Goal: Task Accomplishment & Management: Manage account settings

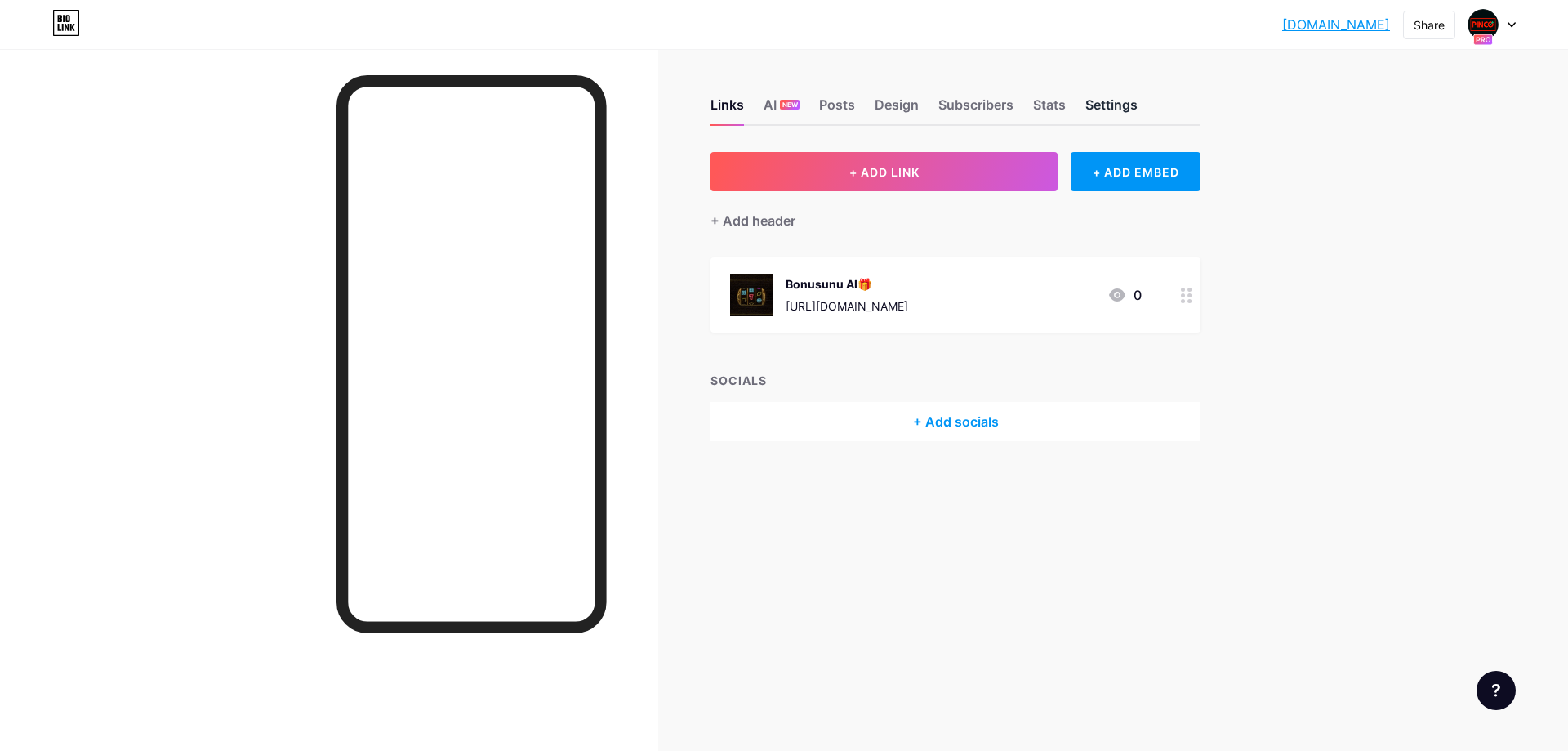
click at [1134, 111] on div "Settings" at bounding box center [1111, 110] width 52 height 29
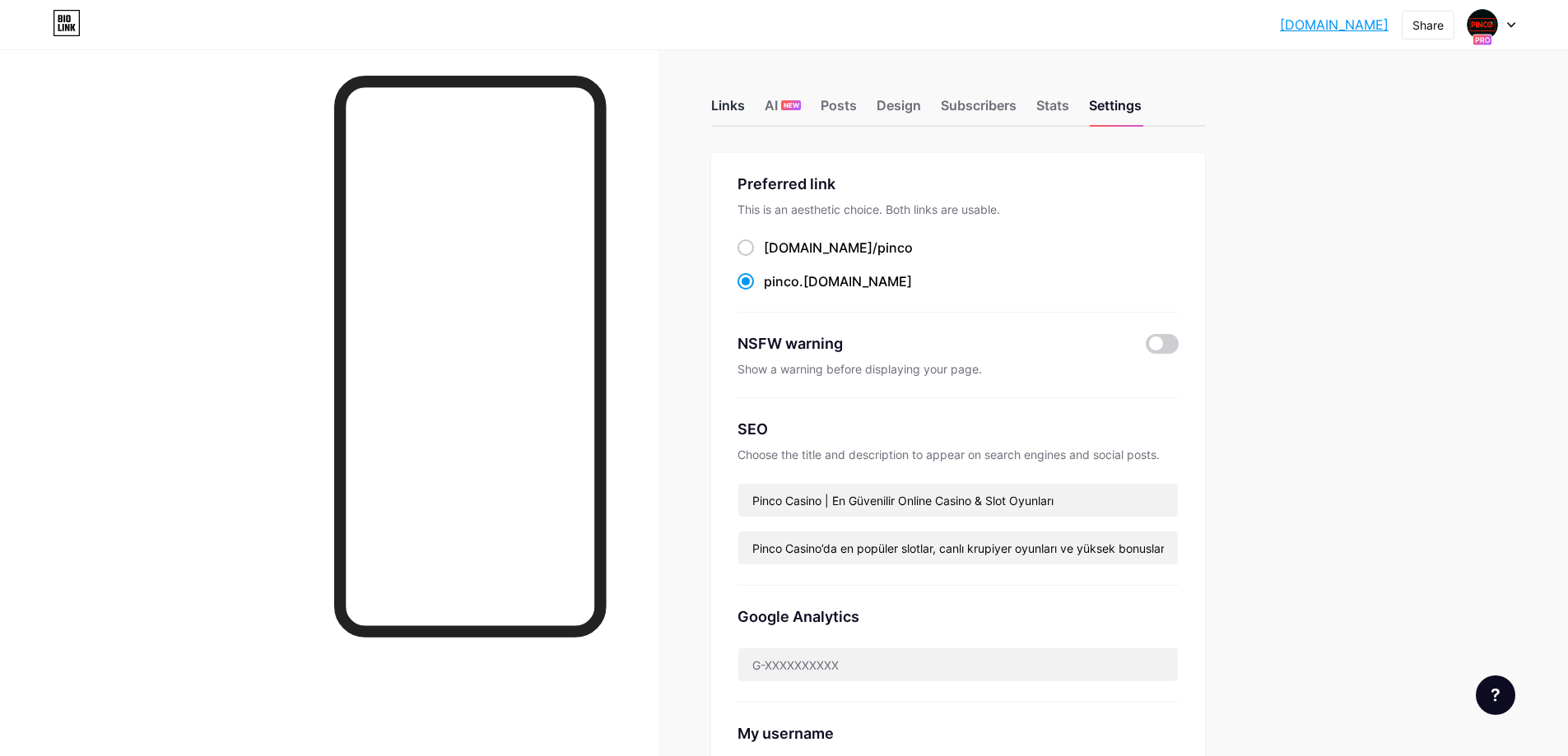
click at [735, 104] on div "Links" at bounding box center [728, 111] width 34 height 30
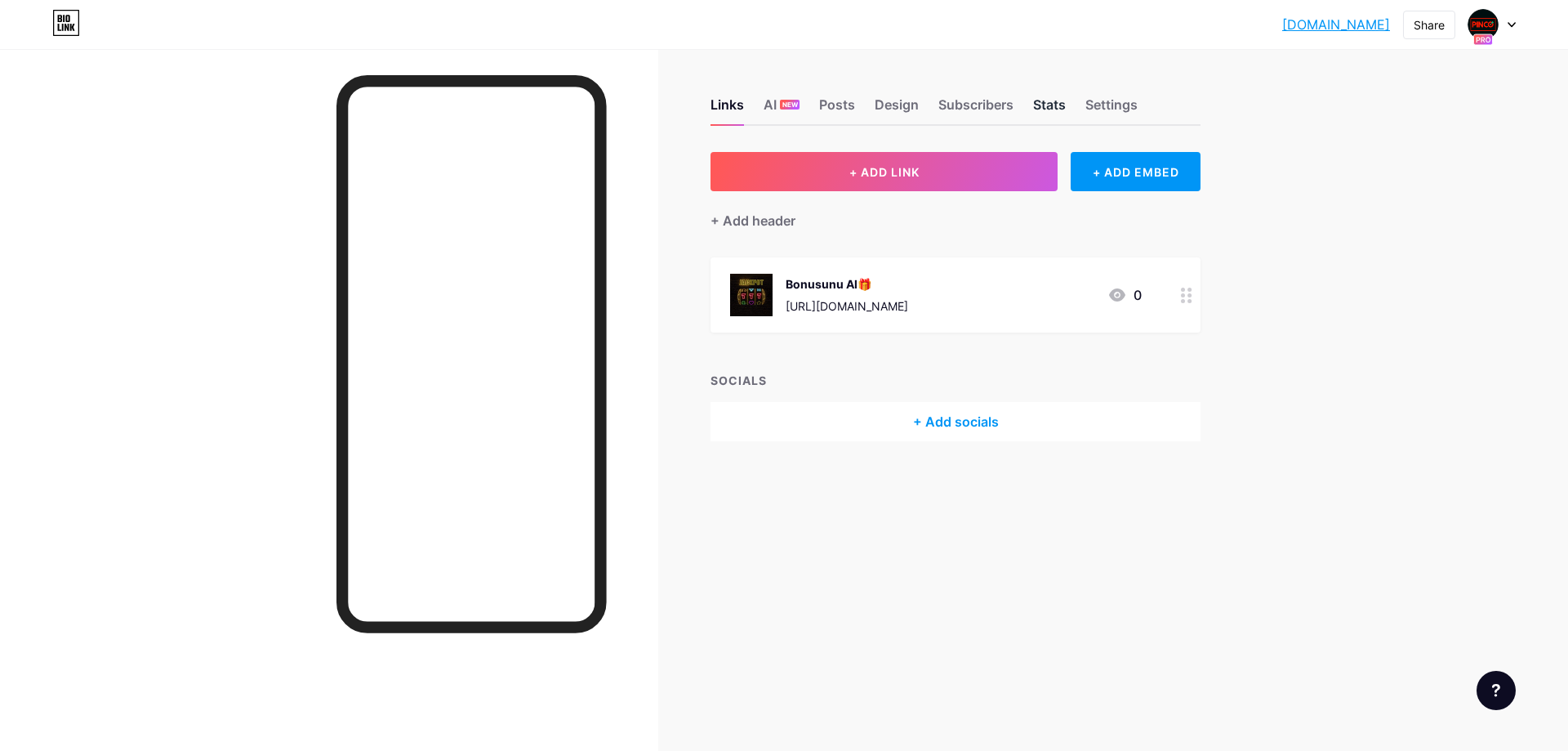
click at [1053, 100] on div "Stats" at bounding box center [1049, 110] width 32 height 29
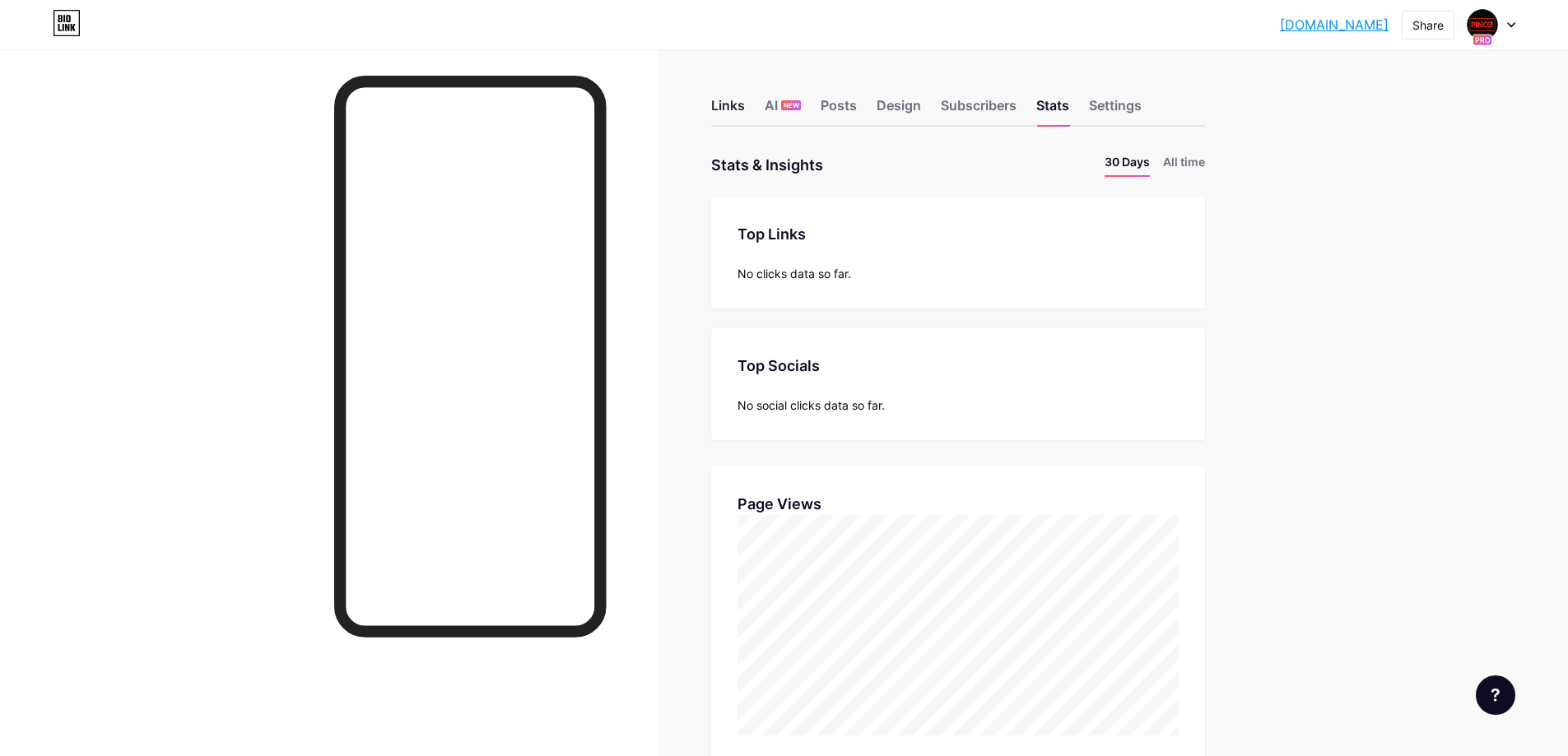
click at [725, 114] on div "Links" at bounding box center [728, 111] width 34 height 30
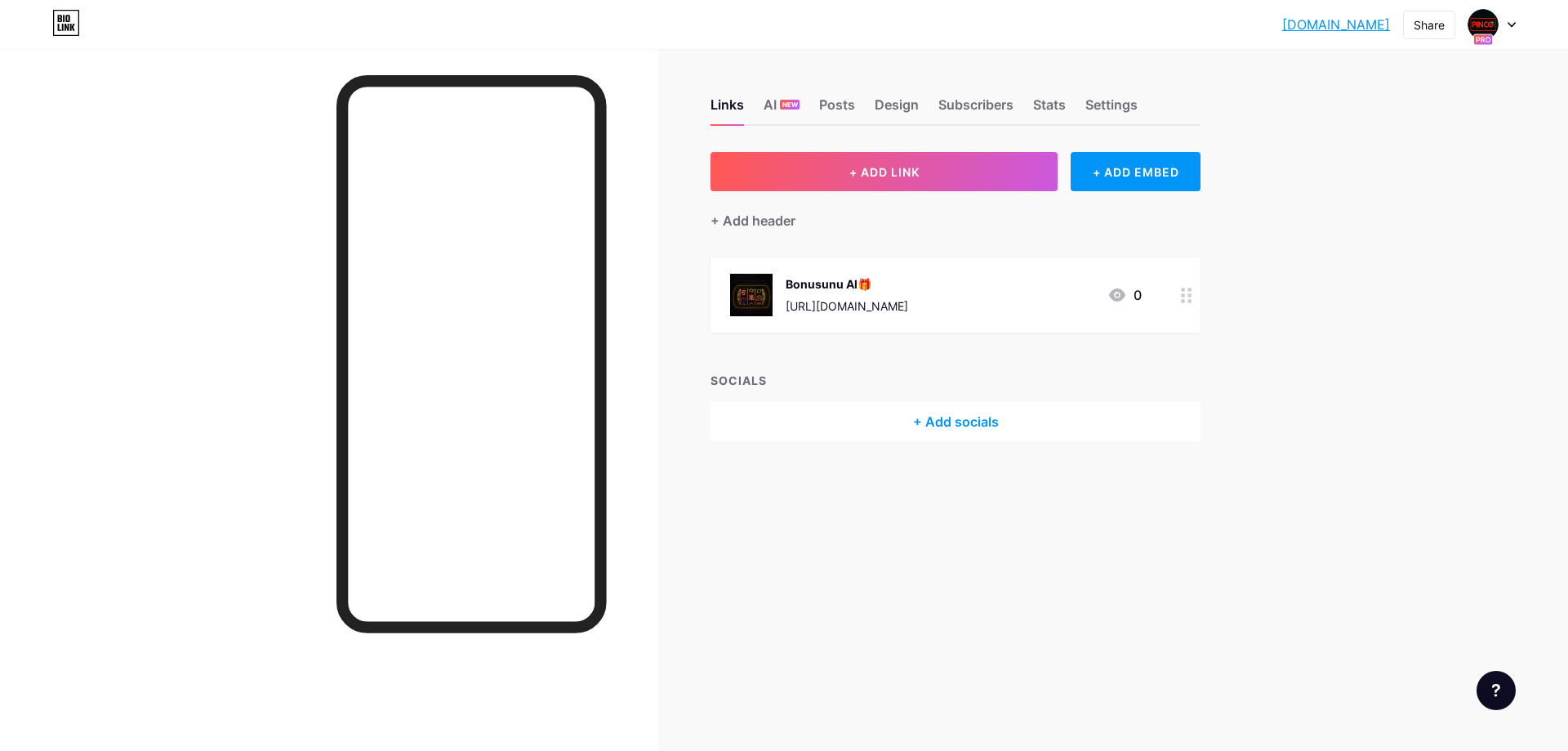
drag, startPoint x: 1298, startPoint y: 27, endPoint x: 1391, endPoint y: 32, distance: 93.1
click at [1391, 32] on div "[DOMAIN_NAME] [DOMAIN_NAME] Share Switch accounts Pinco Casino [DOMAIN_NAME]/pi…" at bounding box center [784, 25] width 1568 height 29
copy link "[DOMAIN_NAME]"
click at [790, 107] on span "NEW" at bounding box center [791, 105] width 16 height 10
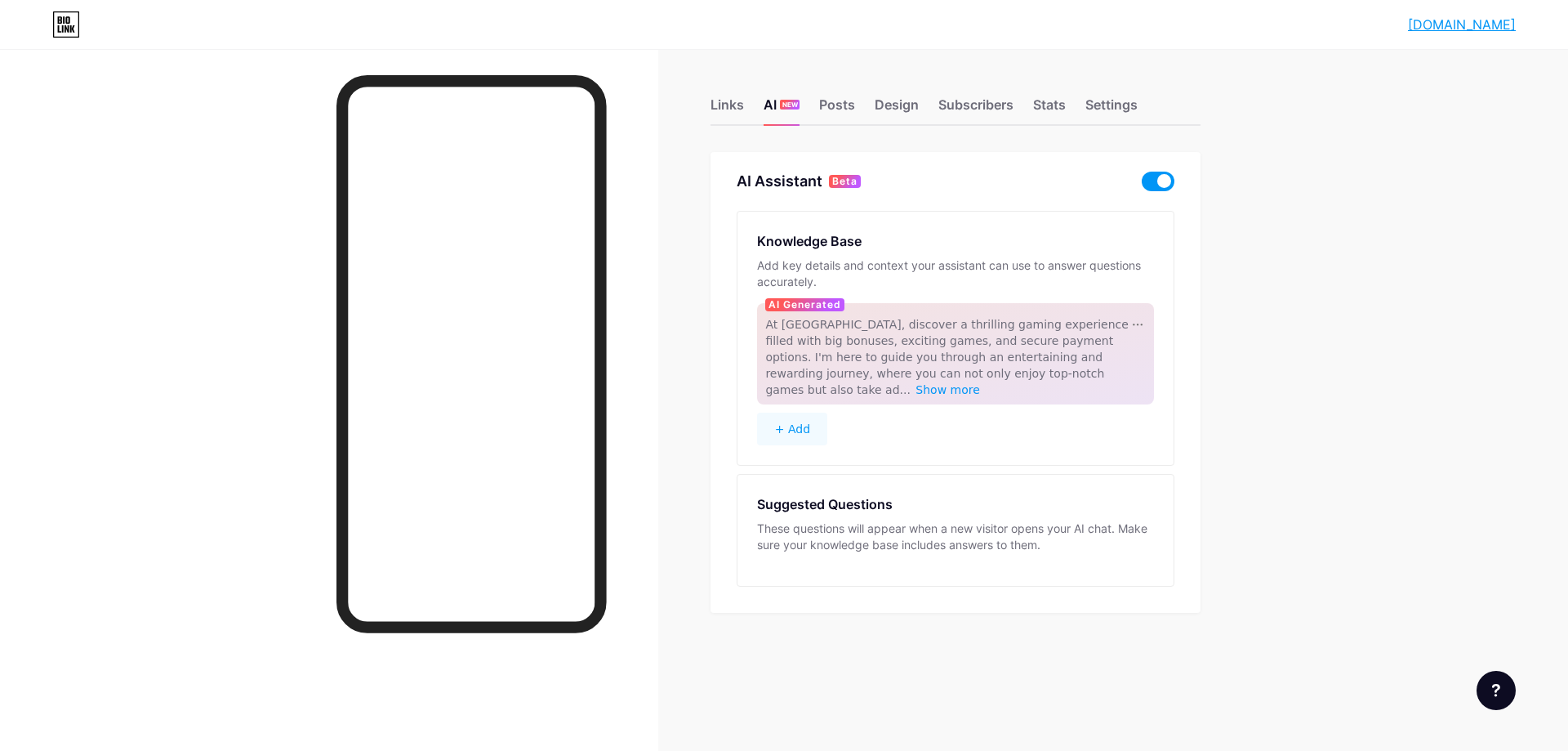
click at [1156, 184] on span at bounding box center [1157, 181] width 32 height 20
click at [1142, 185] on input "checkbox" at bounding box center [1142, 185] width 0 height 0
click at [861, 521] on div "These questions will appear when a new visitor opens your AI chat. Make sure yo…" at bounding box center [956, 536] width 397 height 32
click at [899, 101] on div "Design" at bounding box center [897, 110] width 44 height 29
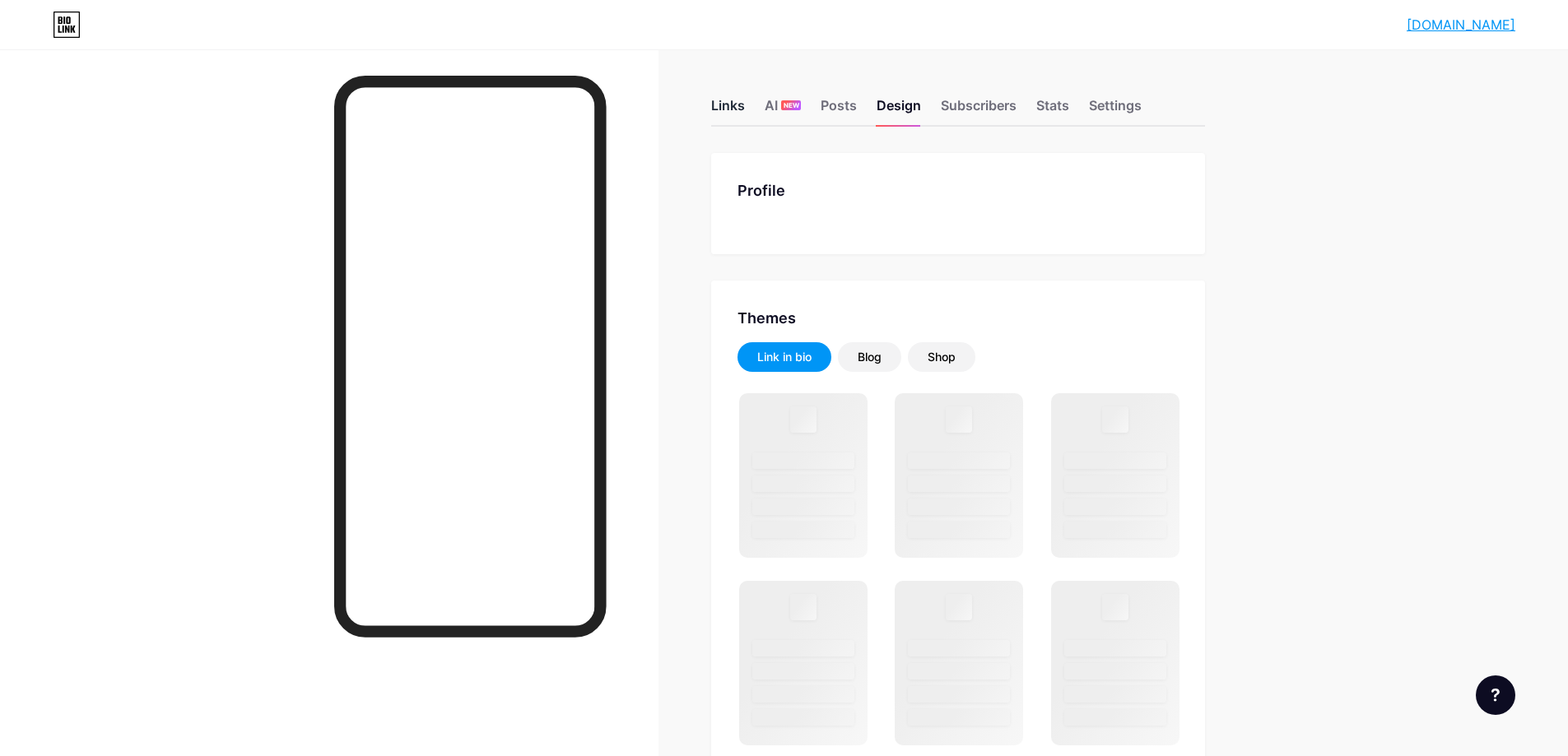
click at [743, 112] on div "Links" at bounding box center [728, 111] width 34 height 30
